Goal: Contribute content: Add original content to the website for others to see

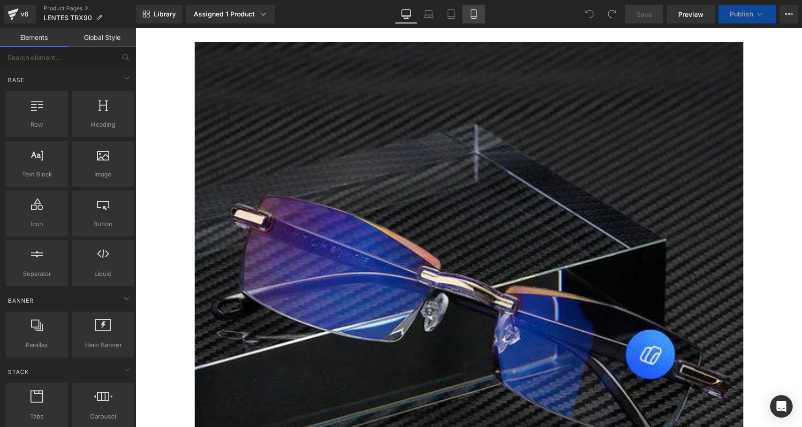
click at [475, 15] on icon at bounding box center [473, 13] width 9 height 9
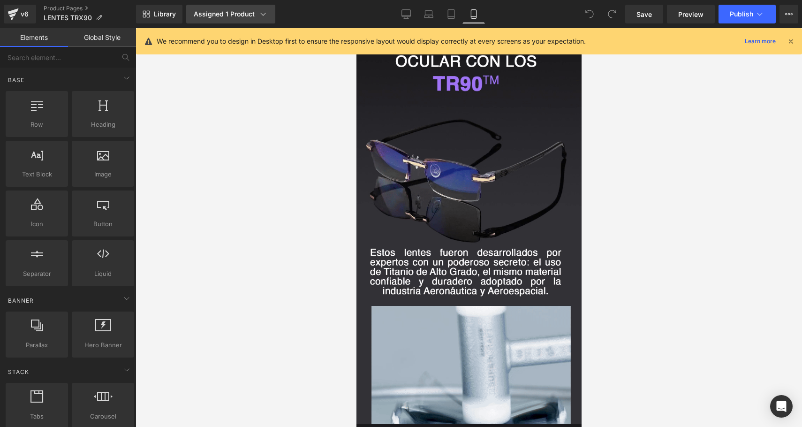
click at [265, 16] on icon at bounding box center [262, 13] width 9 height 9
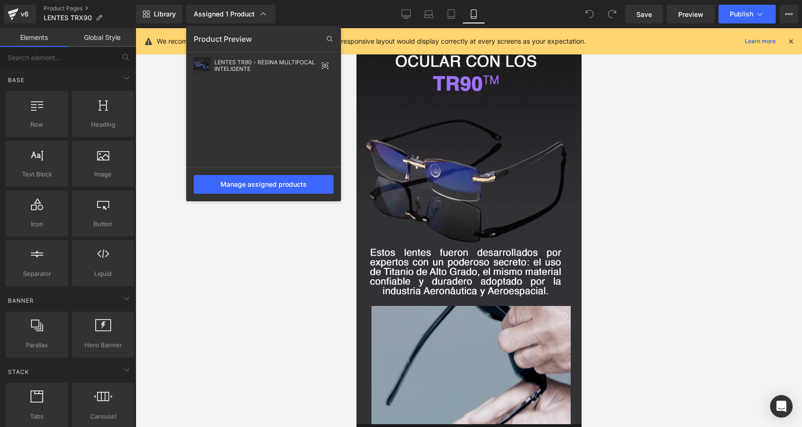
click at [733, 100] on div at bounding box center [469, 227] width 666 height 399
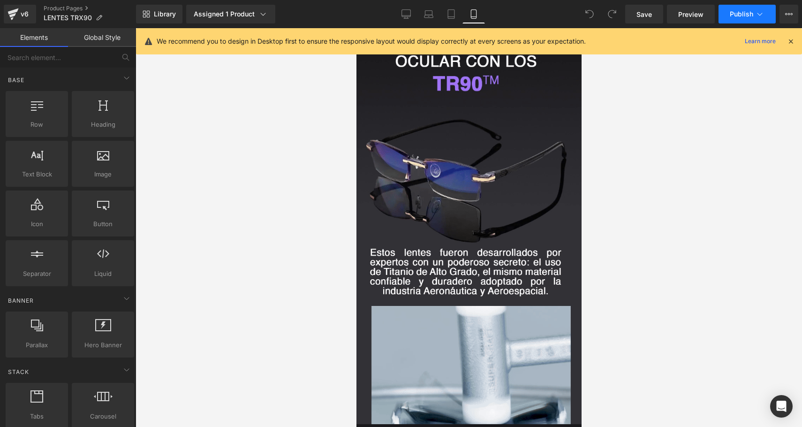
click at [733, 15] on span "Publish" at bounding box center [741, 14] width 23 height 8
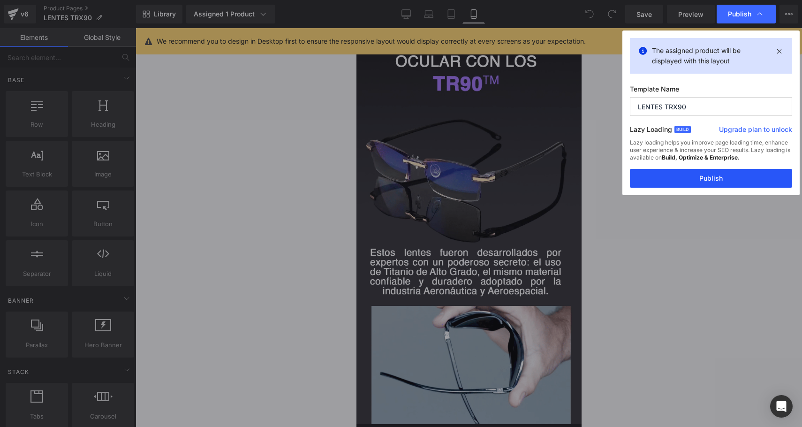
click at [699, 181] on button "Publish" at bounding box center [711, 178] width 162 height 19
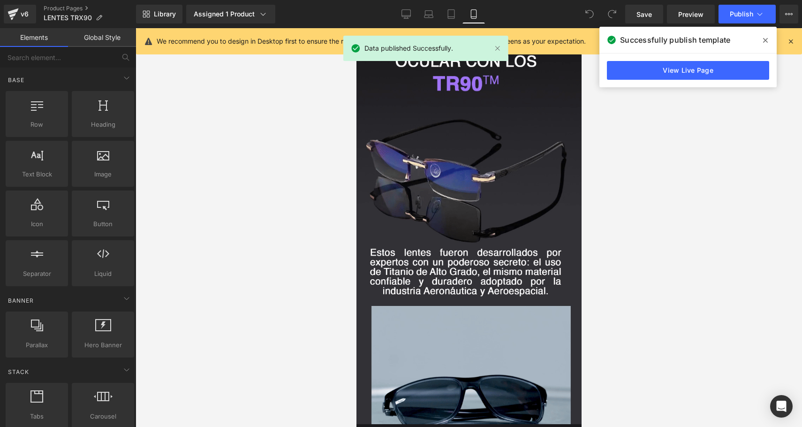
click at [761, 41] on span at bounding box center [765, 40] width 15 height 15
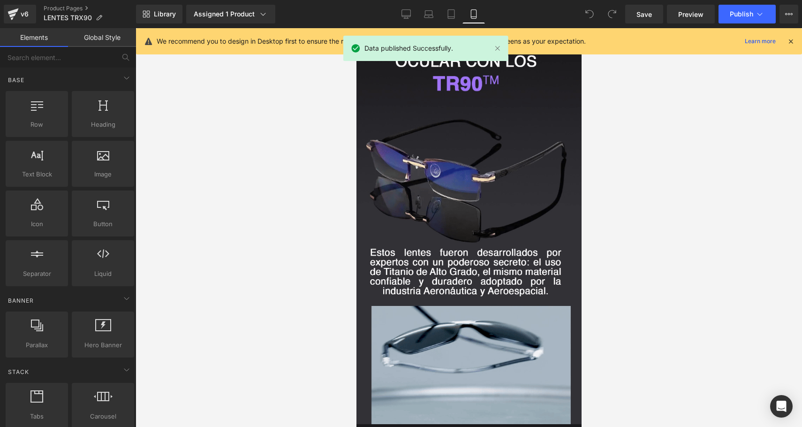
click at [796, 38] on div "We recommend you to design in Desktop first to ensure the responsive layout wou…" at bounding box center [469, 41] width 666 height 26
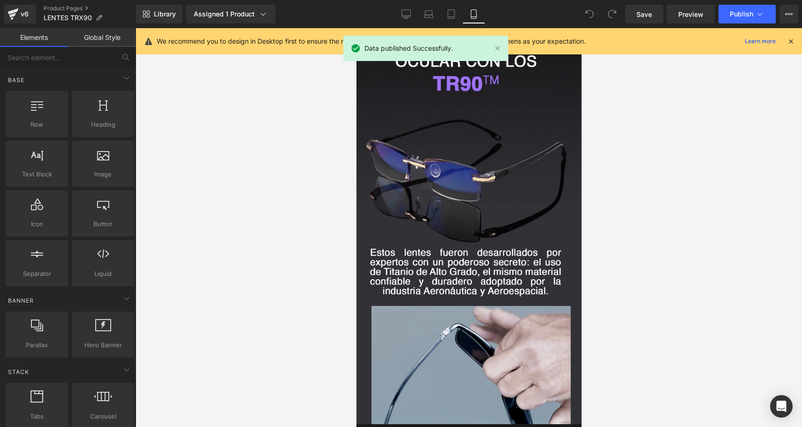
click at [791, 42] on icon at bounding box center [790, 41] width 8 height 8
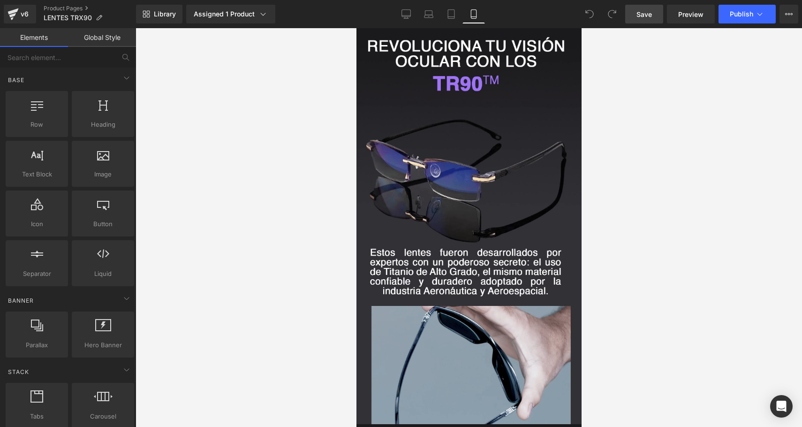
click at [643, 15] on span "Save" at bounding box center [643, 14] width 15 height 10
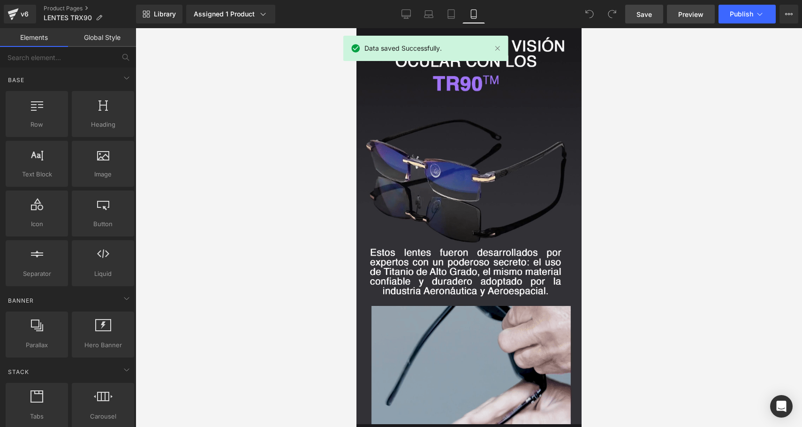
click at [684, 15] on span "Preview" at bounding box center [690, 14] width 25 height 10
